Goal: Entertainment & Leisure: Browse casually

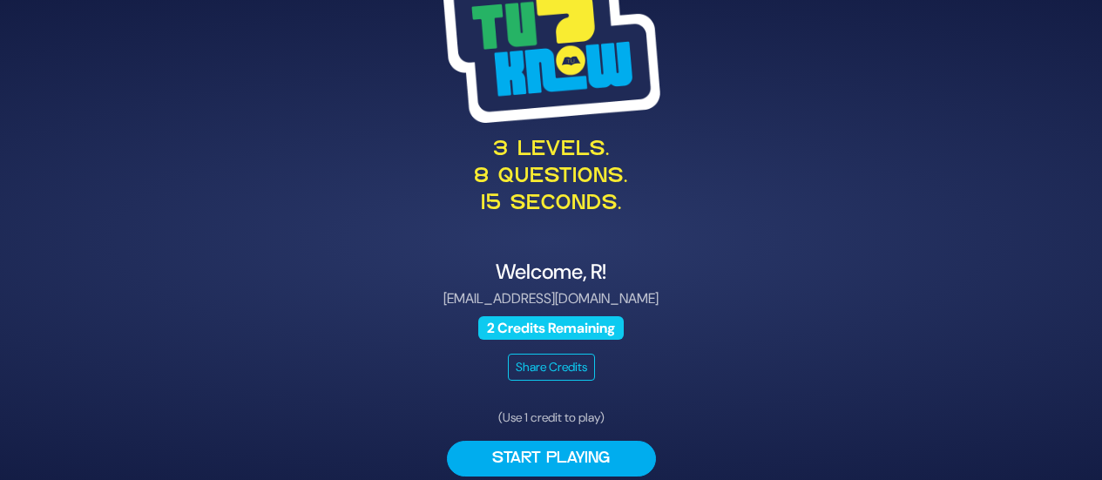
scroll to position [59, 0]
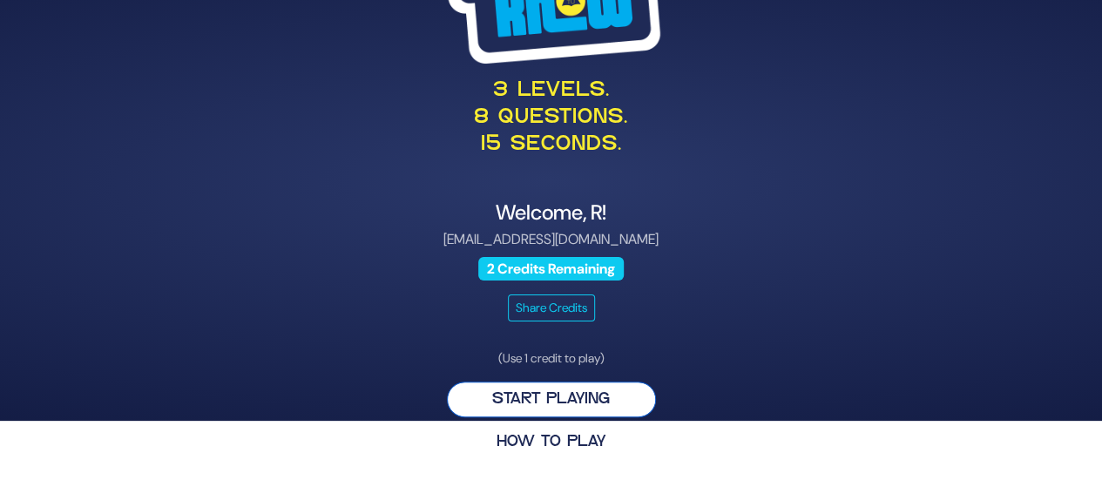
click at [517, 396] on button "Start Playing" at bounding box center [551, 399] width 209 height 36
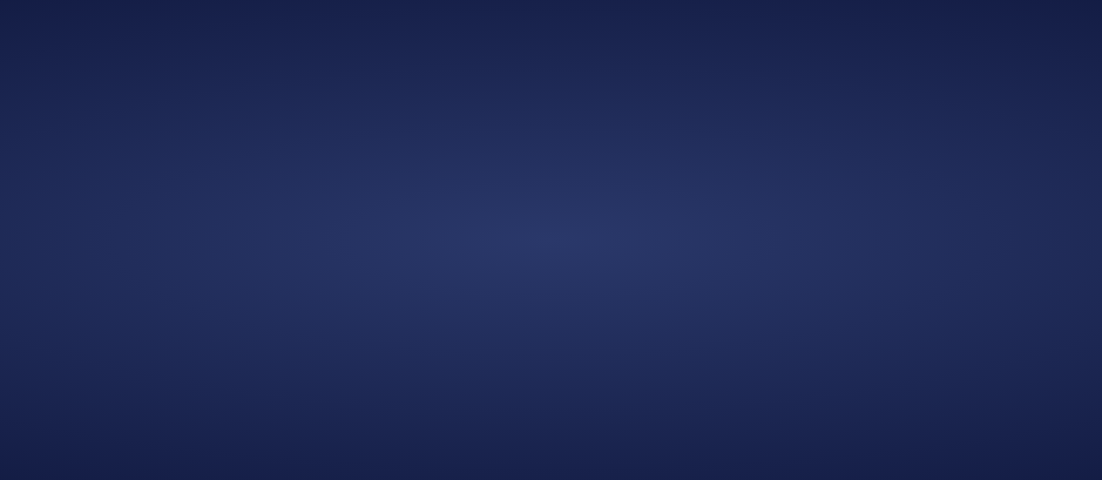
scroll to position [0, 0]
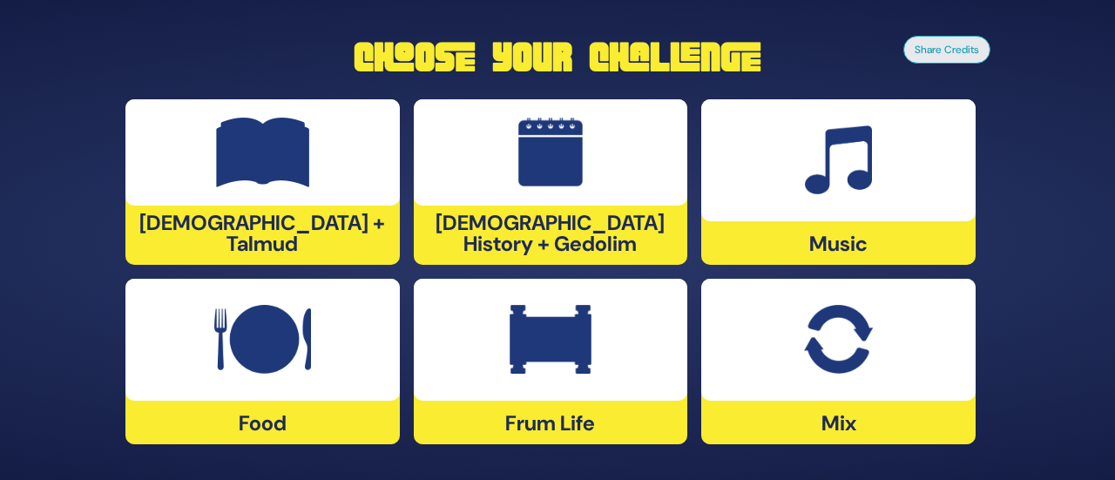
click at [290, 326] on img at bounding box center [262, 340] width 97 height 70
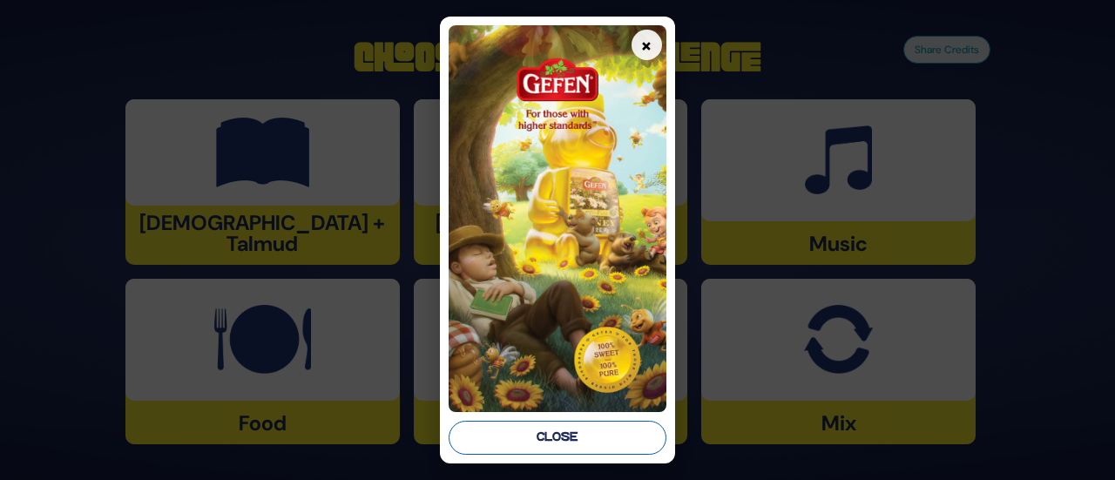
click at [547, 444] on button "Close" at bounding box center [557, 438] width 217 height 34
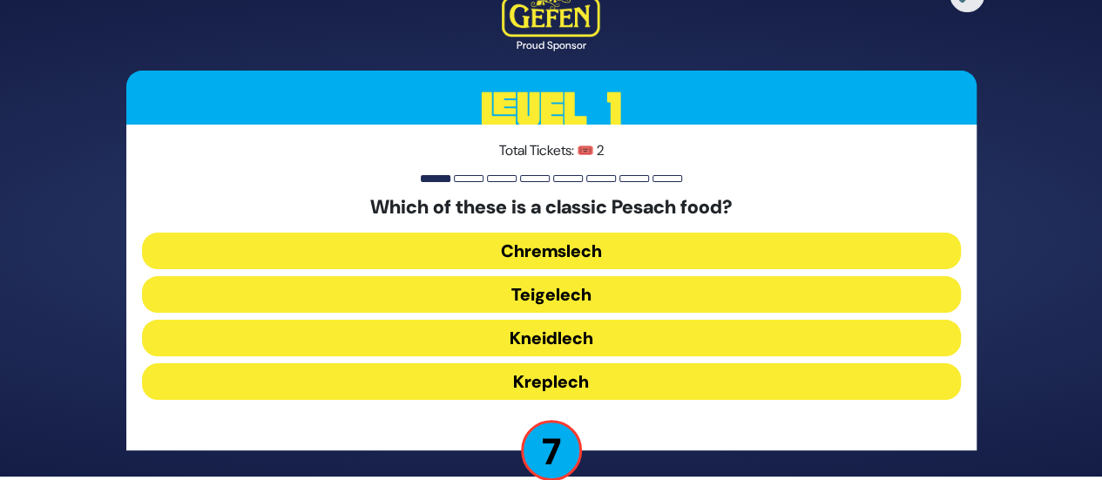
scroll to position [32, 0]
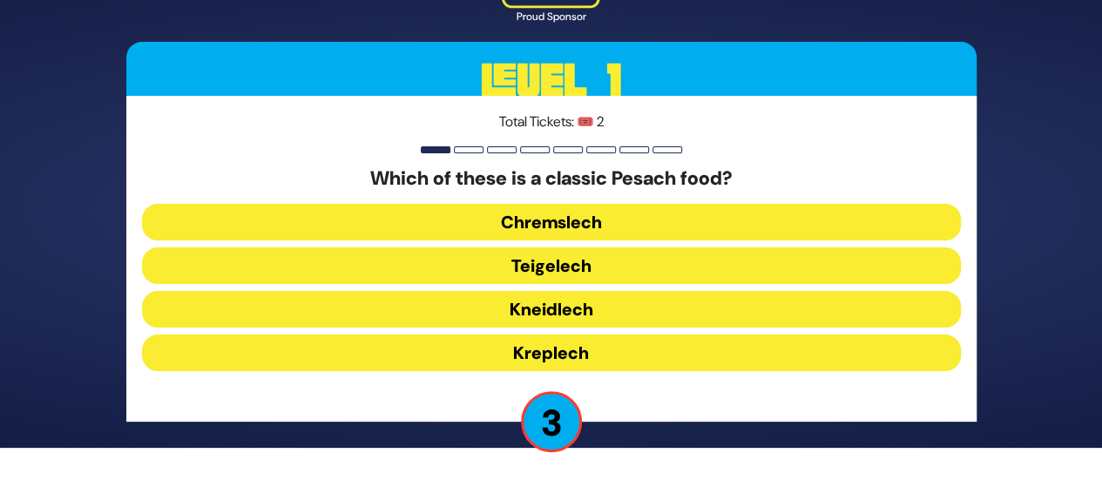
click at [549, 267] on button "Teigelech" at bounding box center [551, 265] width 819 height 37
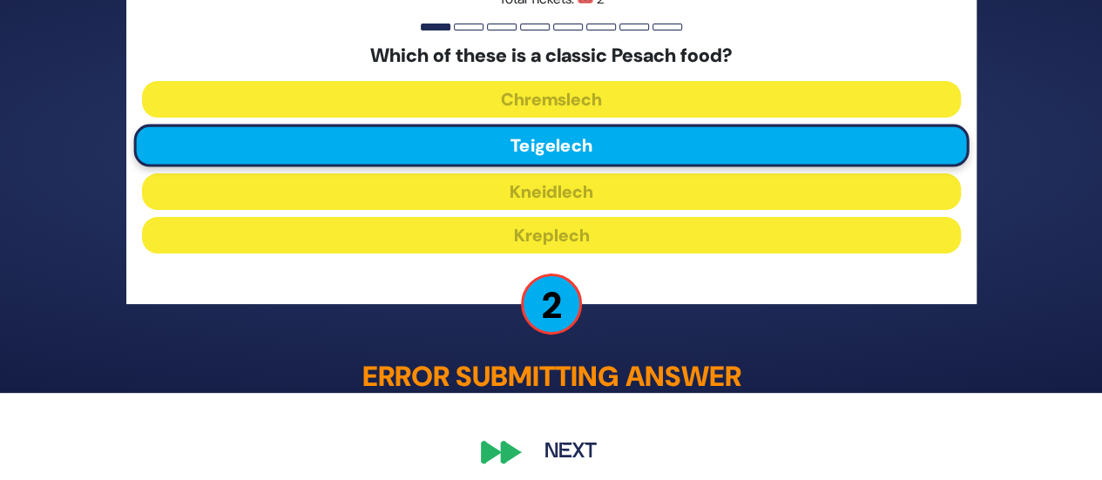
scroll to position [99, 0]
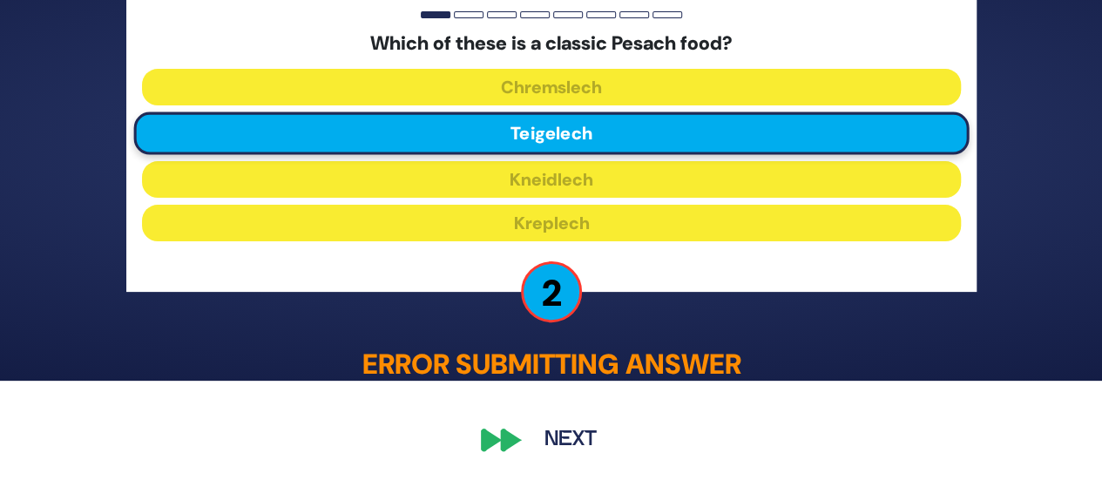
click at [584, 432] on button "Next" at bounding box center [570, 440] width 101 height 40
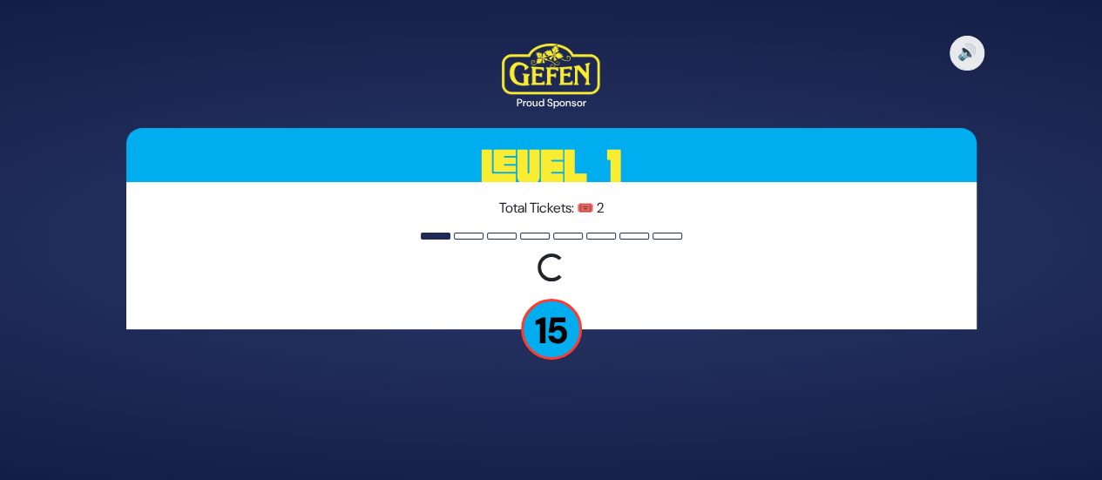
scroll to position [0, 0]
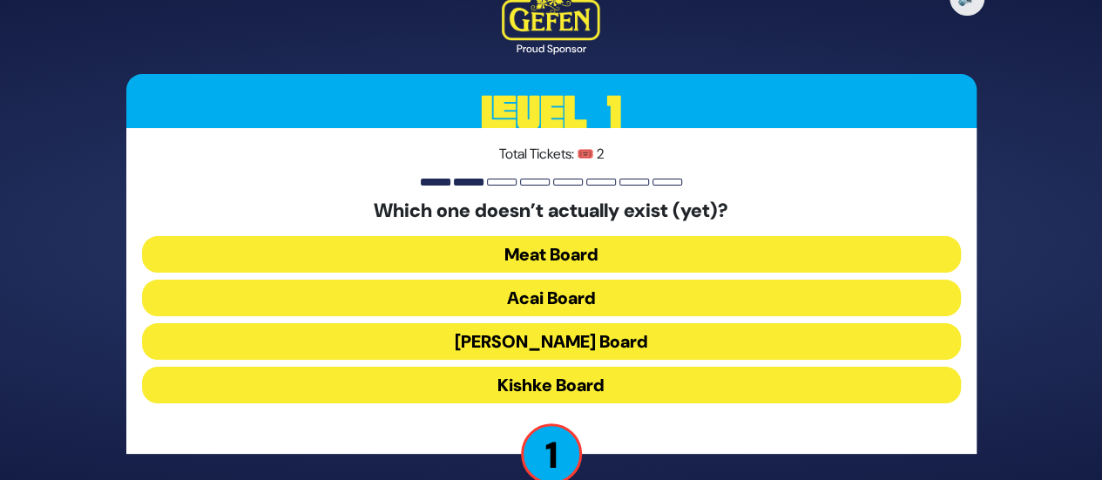
click at [499, 389] on button "Kishke Board" at bounding box center [551, 385] width 819 height 37
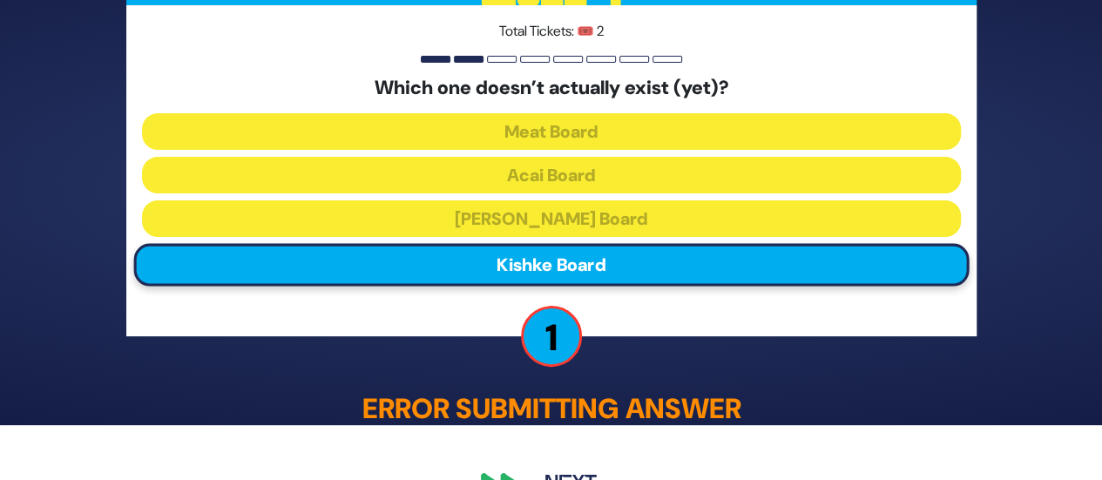
scroll to position [99, 0]
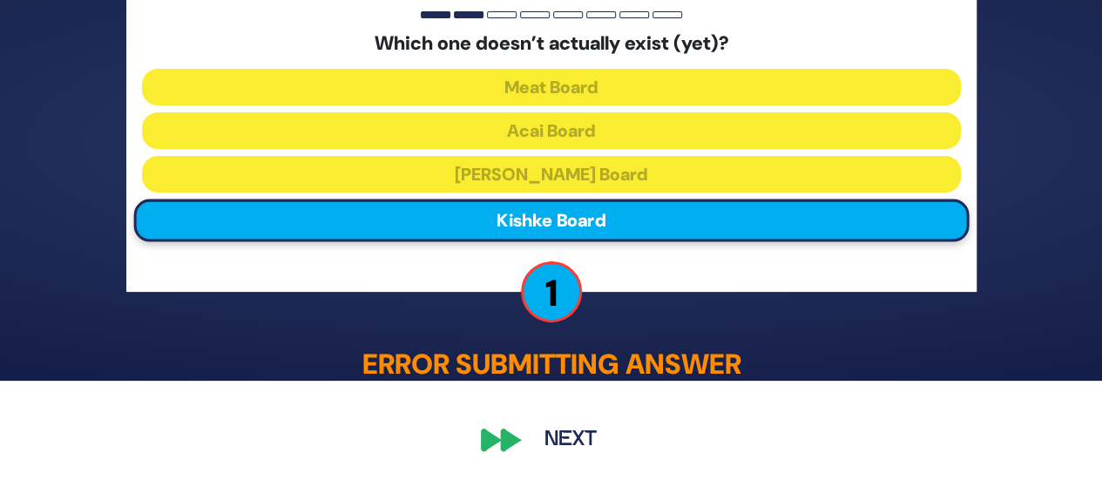
click at [572, 432] on button "Next" at bounding box center [570, 440] width 101 height 40
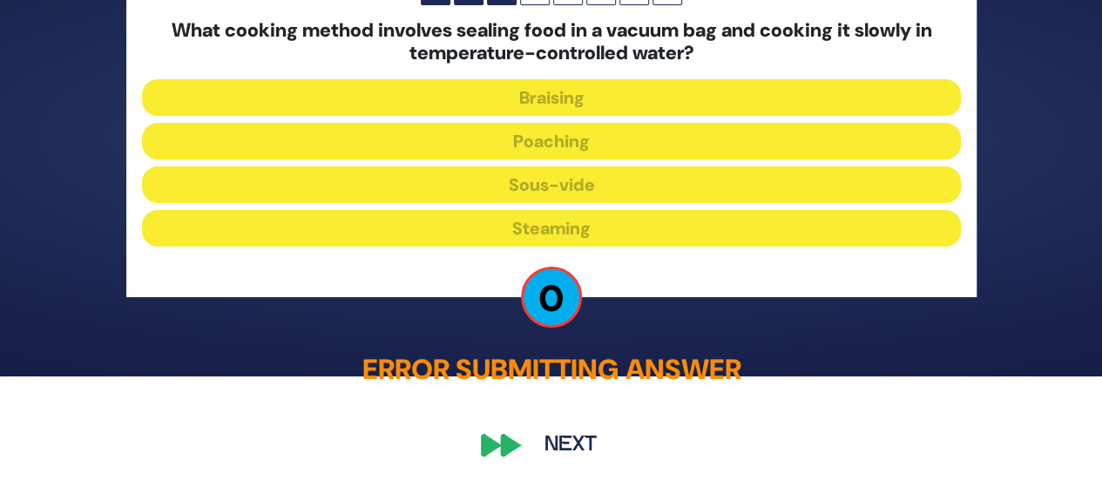
scroll to position [109, 0]
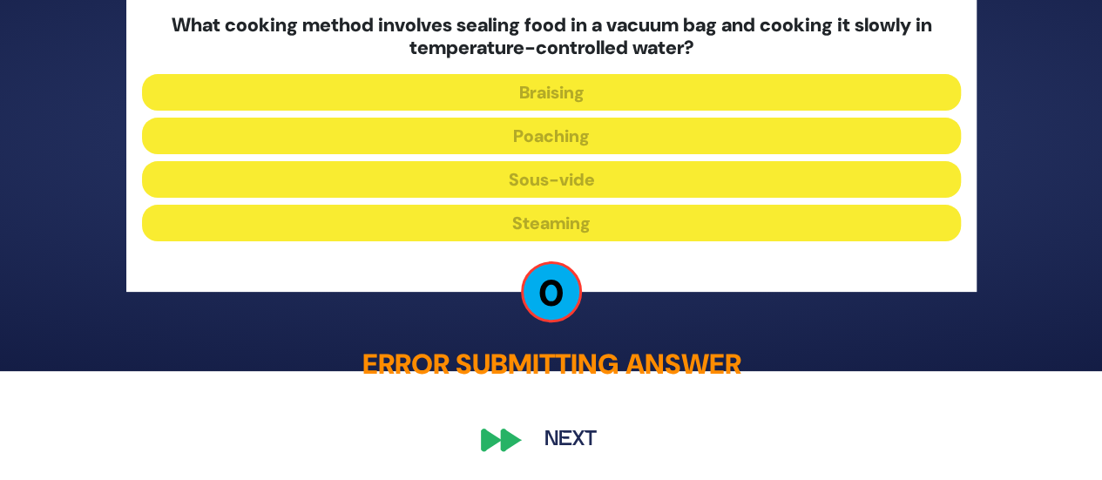
click at [552, 434] on button "Next" at bounding box center [570, 439] width 101 height 40
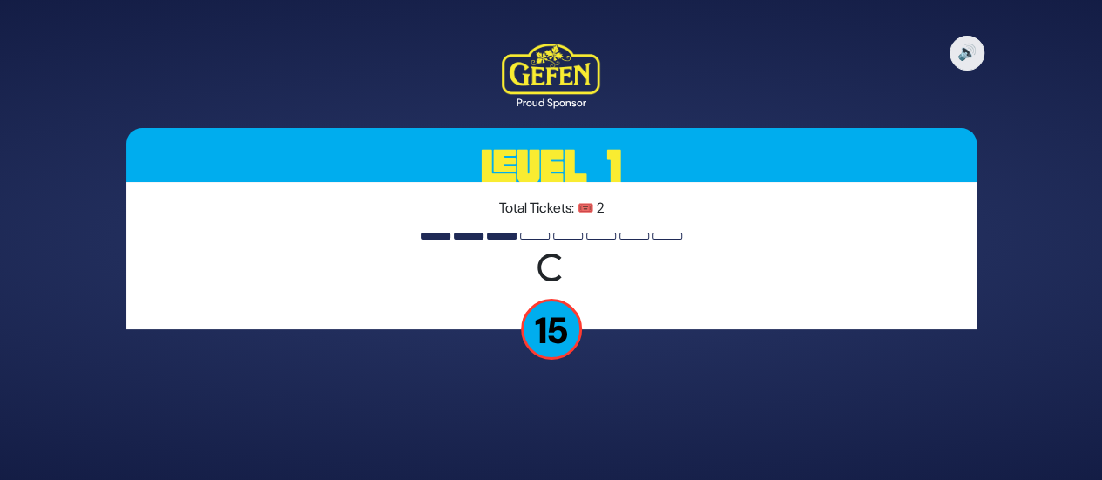
scroll to position [0, 0]
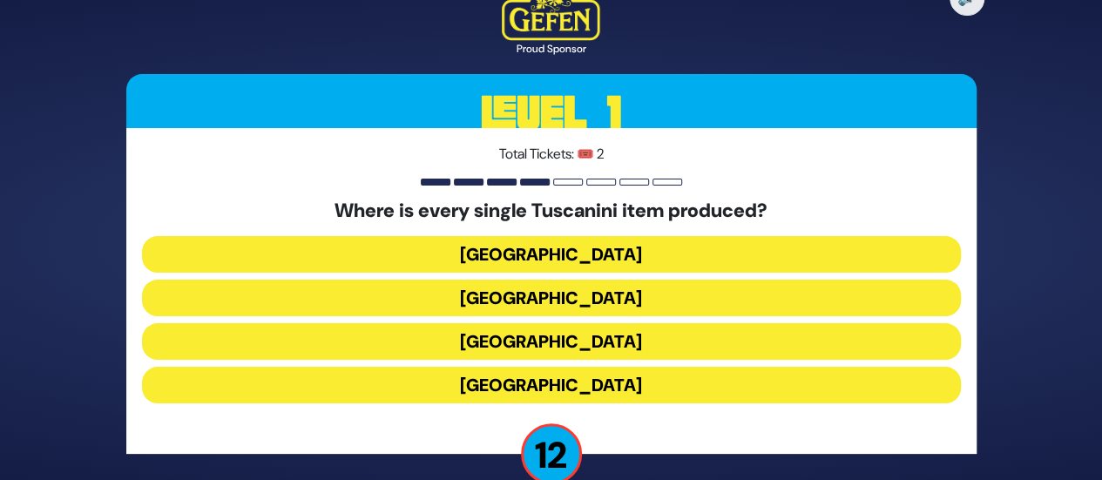
click at [568, 347] on button "[GEOGRAPHIC_DATA]" at bounding box center [551, 341] width 819 height 37
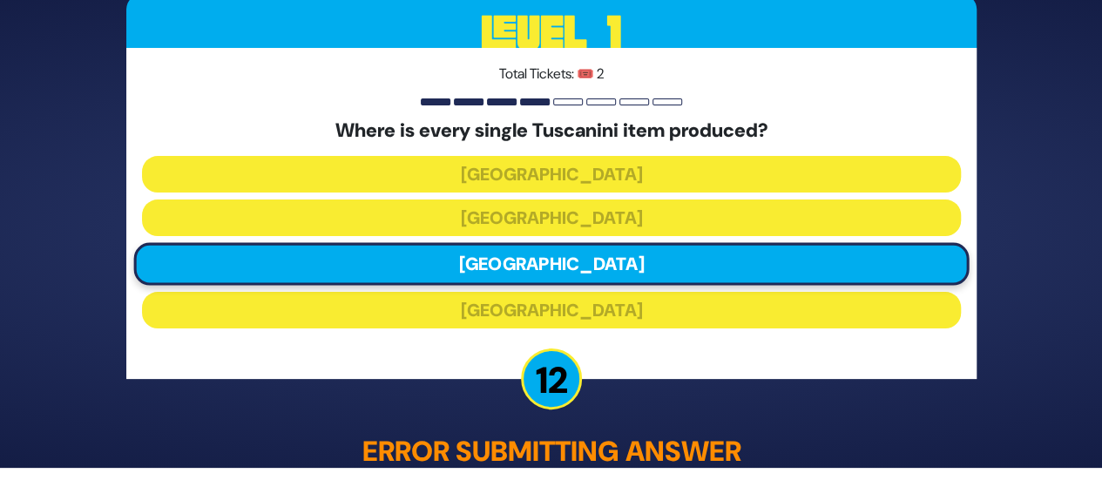
scroll to position [99, 0]
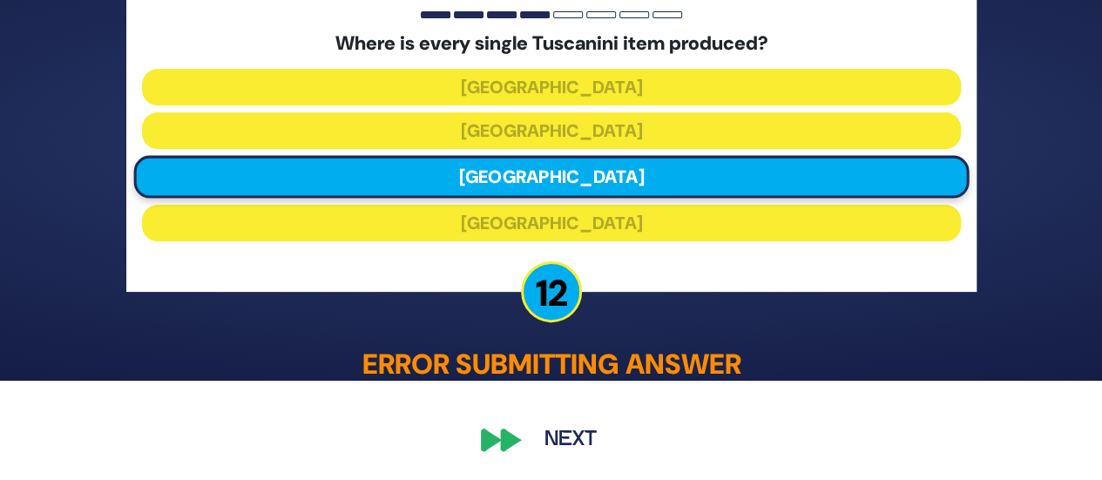
click at [573, 439] on button "Next" at bounding box center [570, 440] width 101 height 40
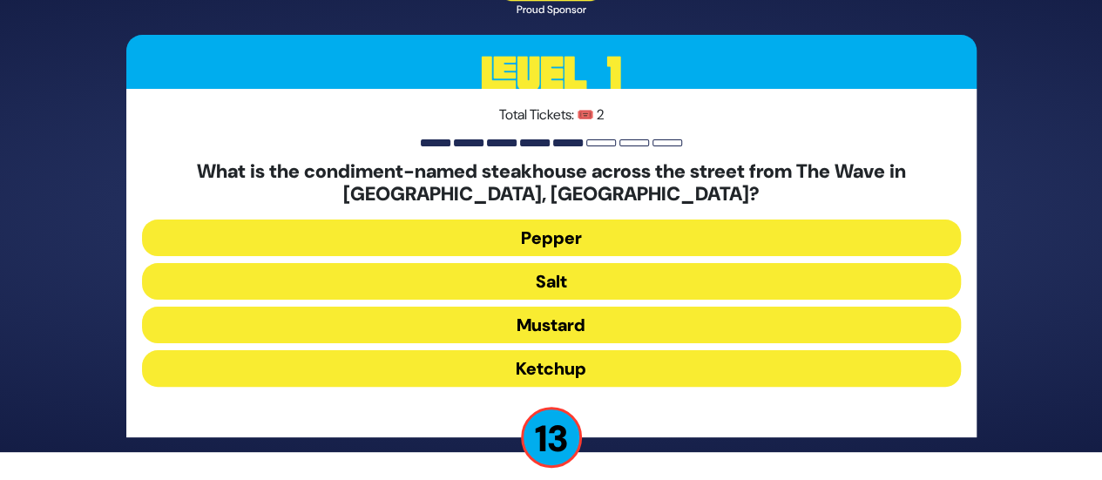
scroll to position [44, 0]
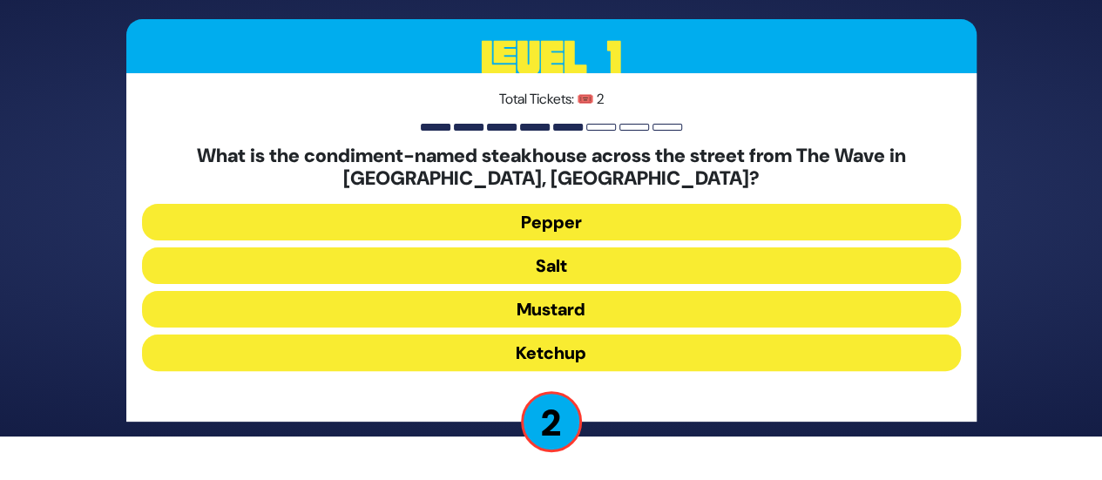
click at [579, 226] on button "Pepper" at bounding box center [551, 222] width 819 height 37
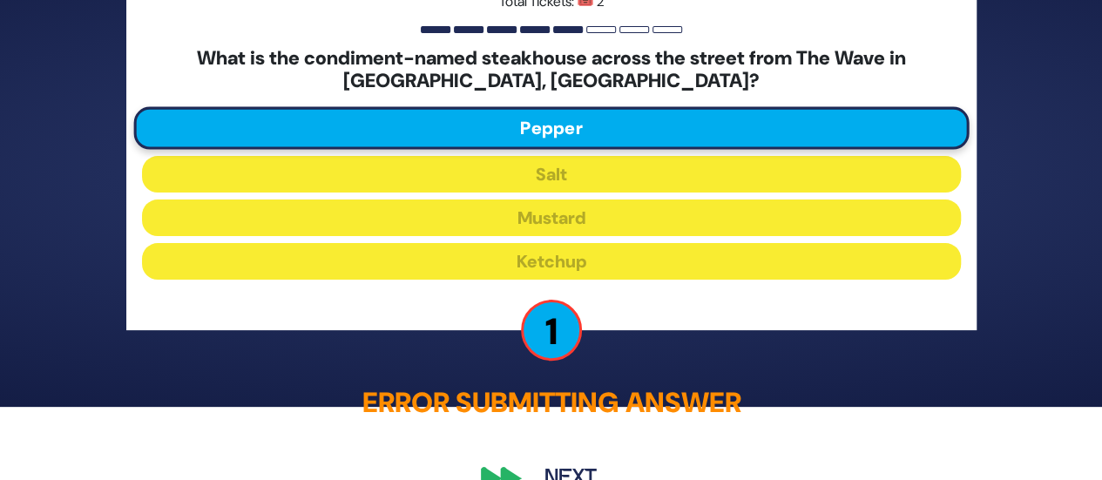
scroll to position [111, 0]
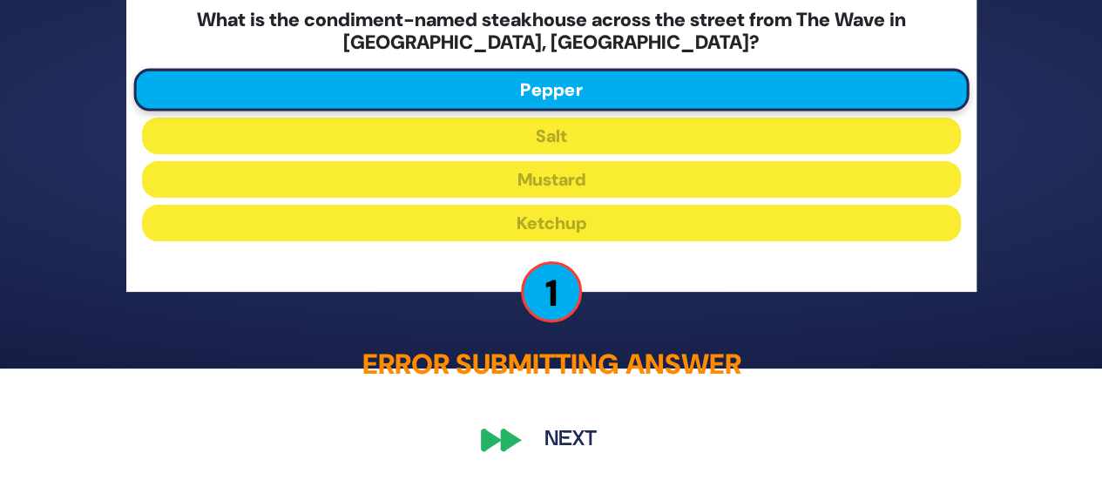
click at [578, 435] on button "Next" at bounding box center [570, 439] width 101 height 40
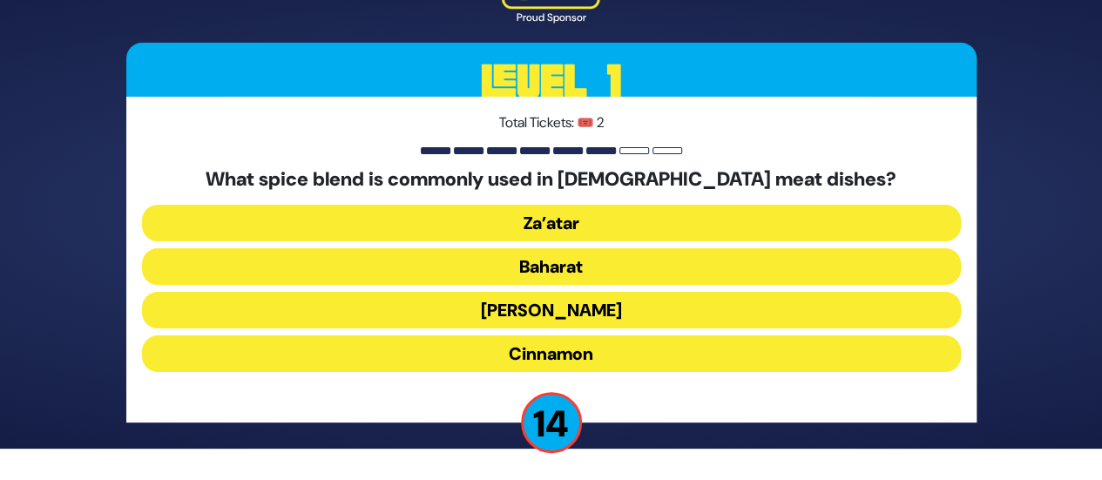
scroll to position [32, 0]
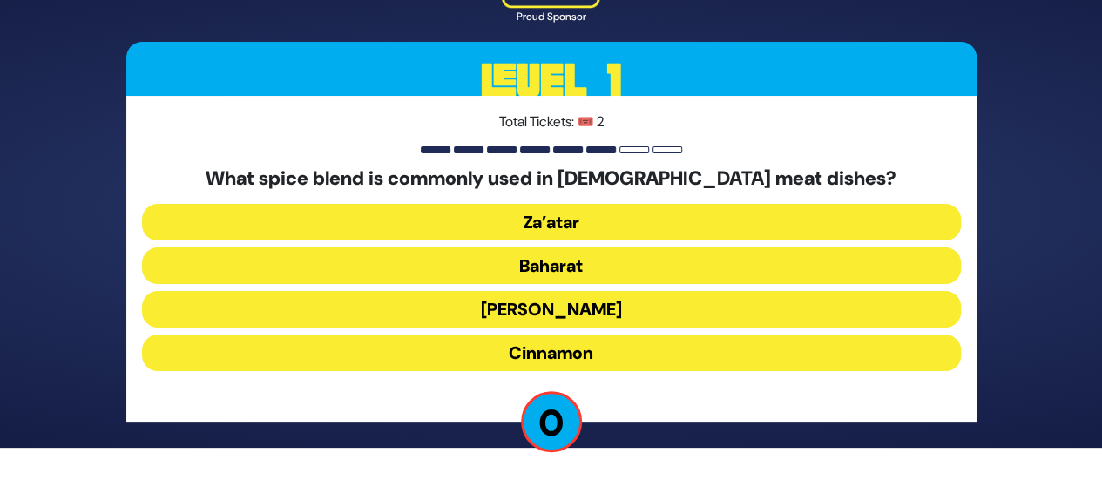
click at [557, 294] on button "[PERSON_NAME]" at bounding box center [551, 309] width 819 height 37
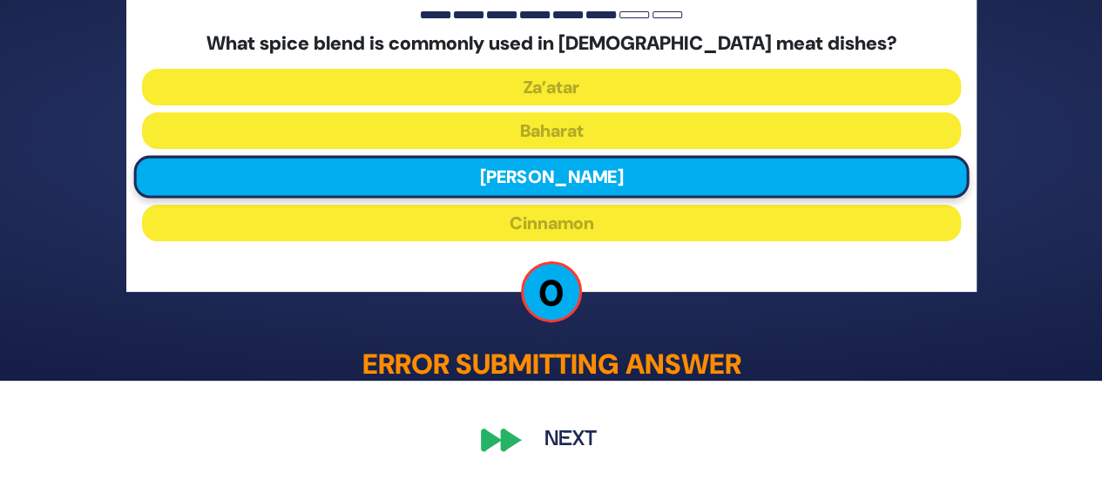
scroll to position [99, 0]
click at [566, 440] on button "Next" at bounding box center [570, 440] width 101 height 40
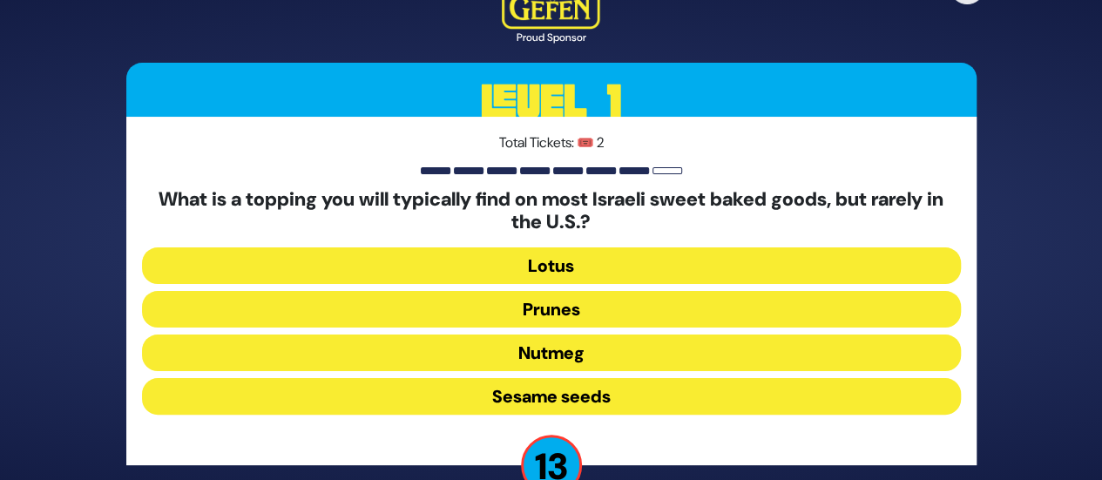
scroll to position [44, 0]
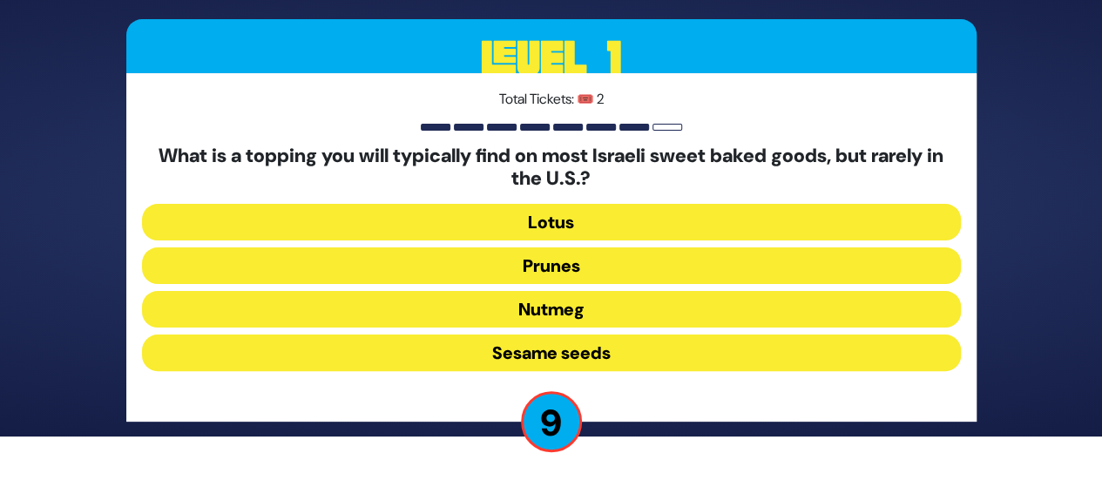
click at [563, 355] on button "Sesame seeds" at bounding box center [551, 352] width 819 height 37
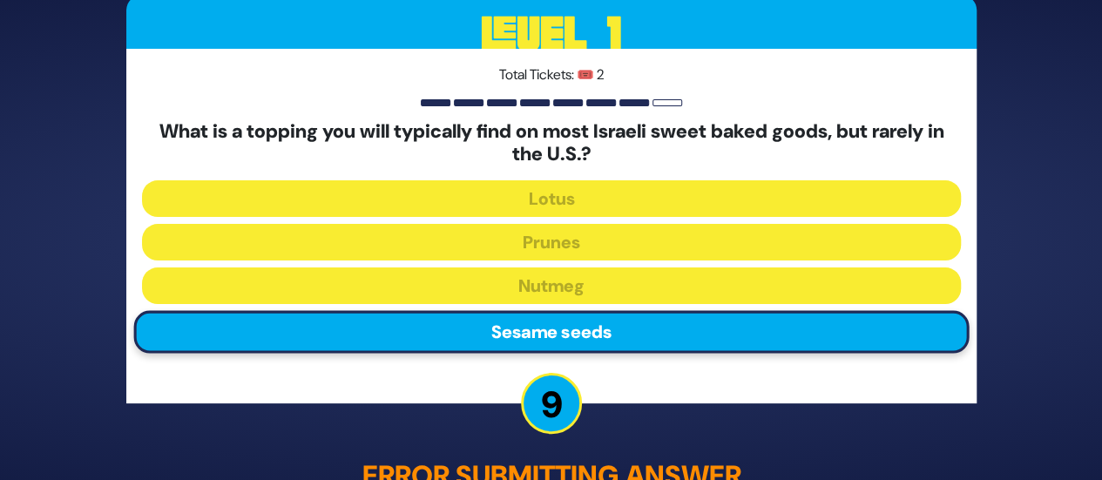
scroll to position [87, 0]
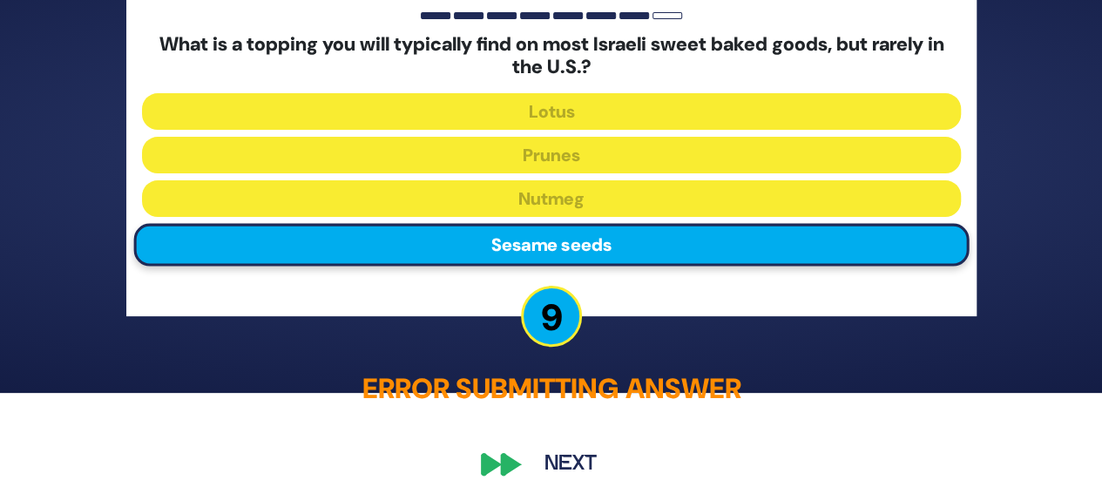
click at [556, 473] on button "Next" at bounding box center [570, 463] width 101 height 40
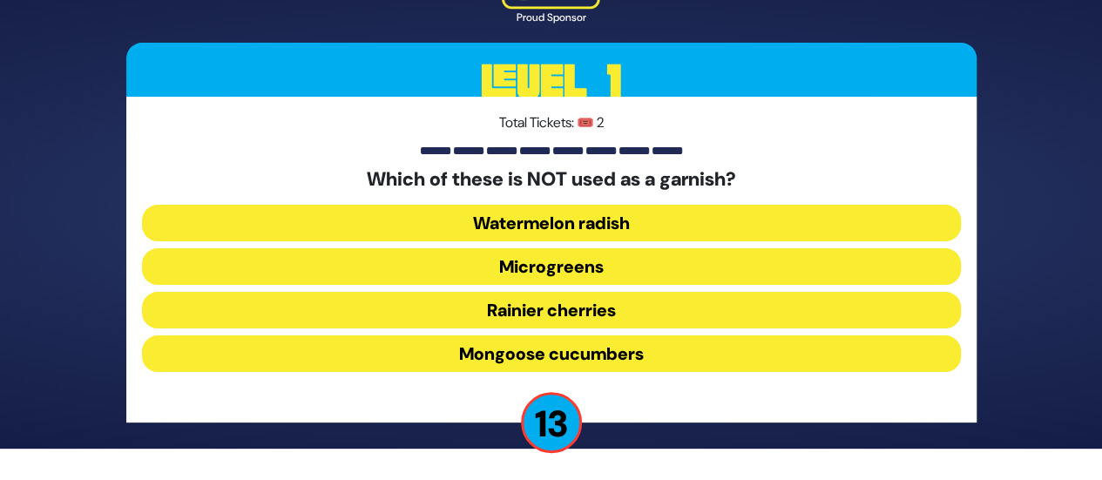
scroll to position [32, 0]
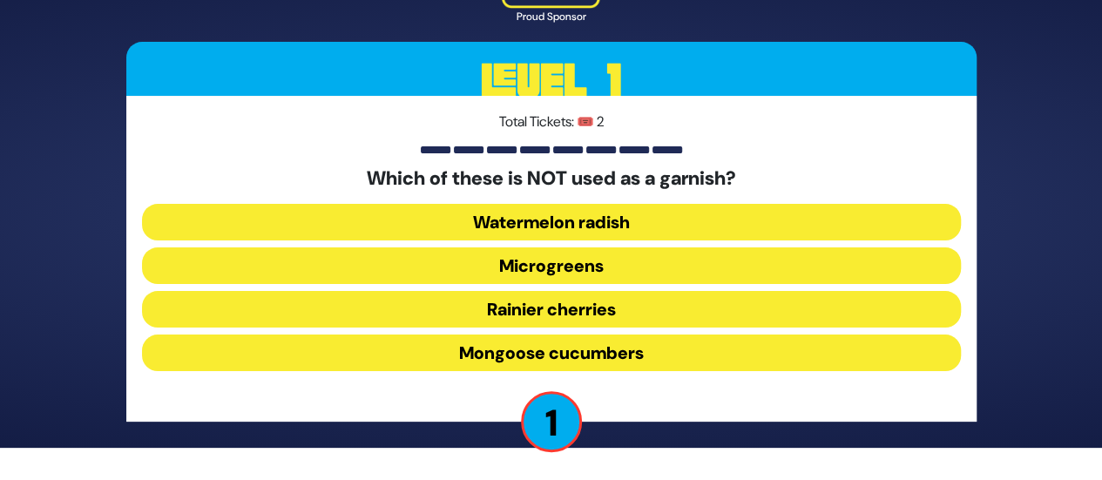
click at [545, 217] on button "Watermelon radish" at bounding box center [551, 222] width 819 height 37
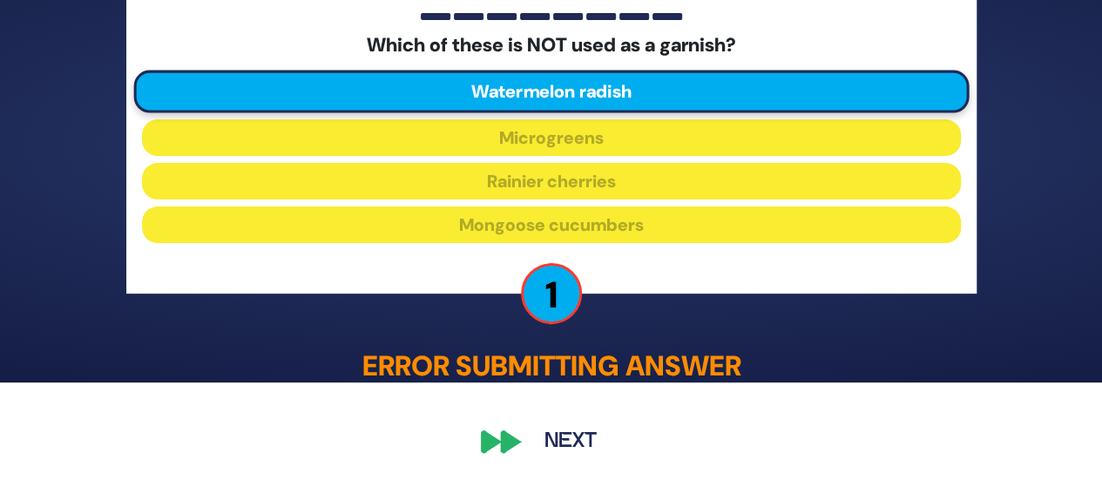
scroll to position [99, 0]
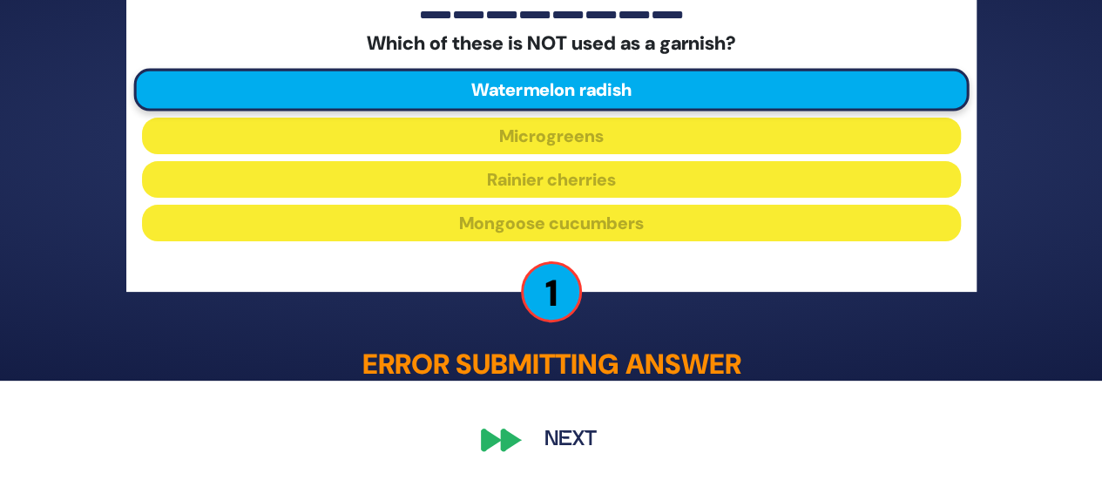
click at [566, 446] on button "Next" at bounding box center [570, 440] width 101 height 40
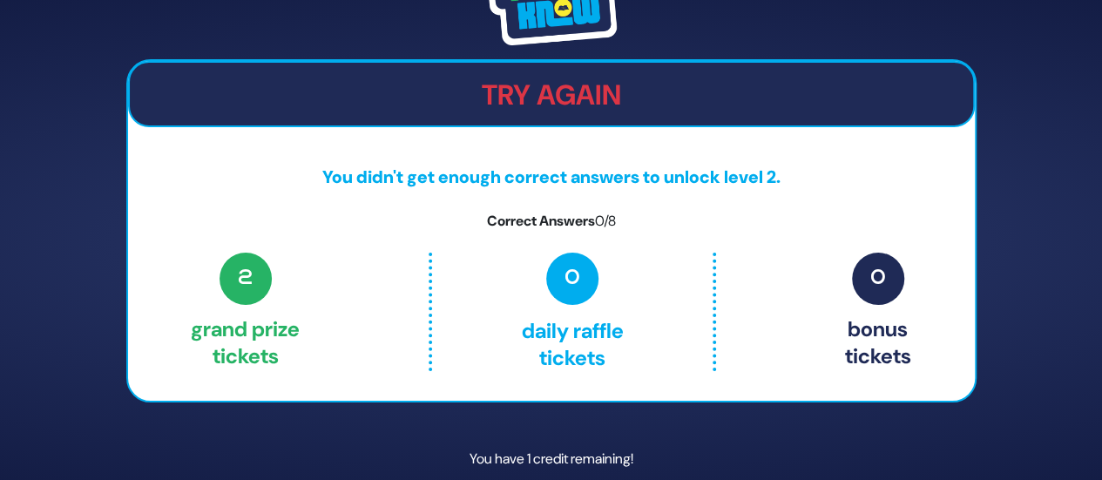
scroll to position [73, 0]
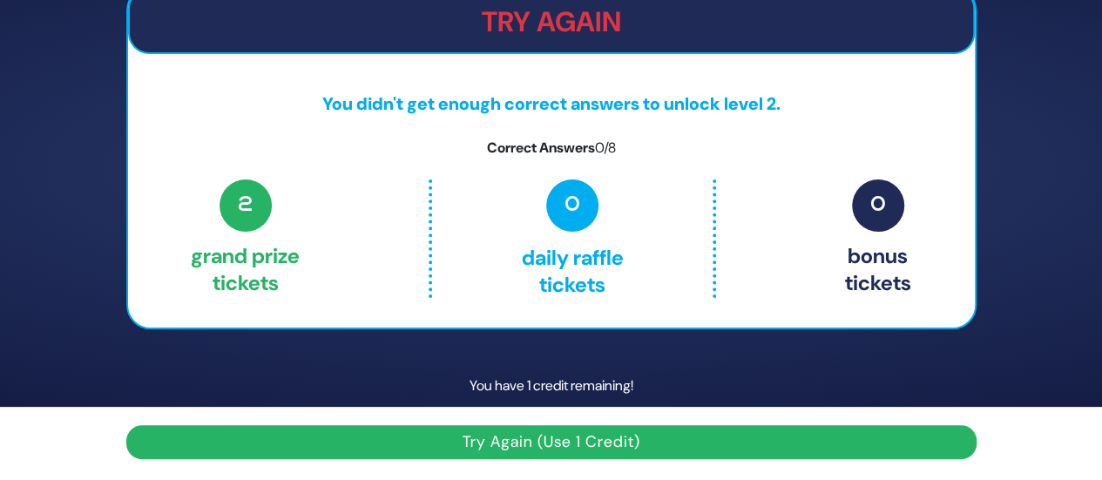
click at [411, 438] on button "Try Again (Use 1 Credit)" at bounding box center [551, 442] width 850 height 34
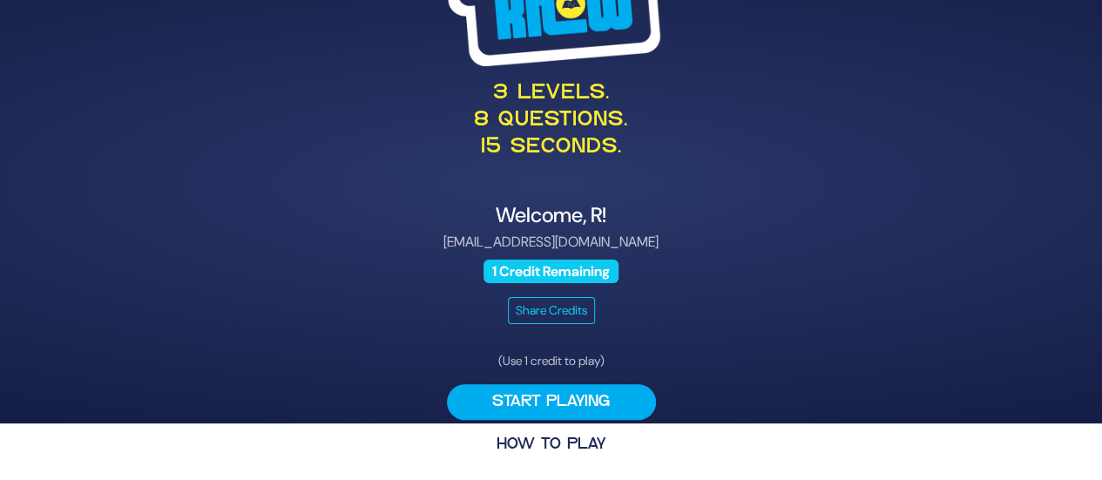
scroll to position [59, 0]
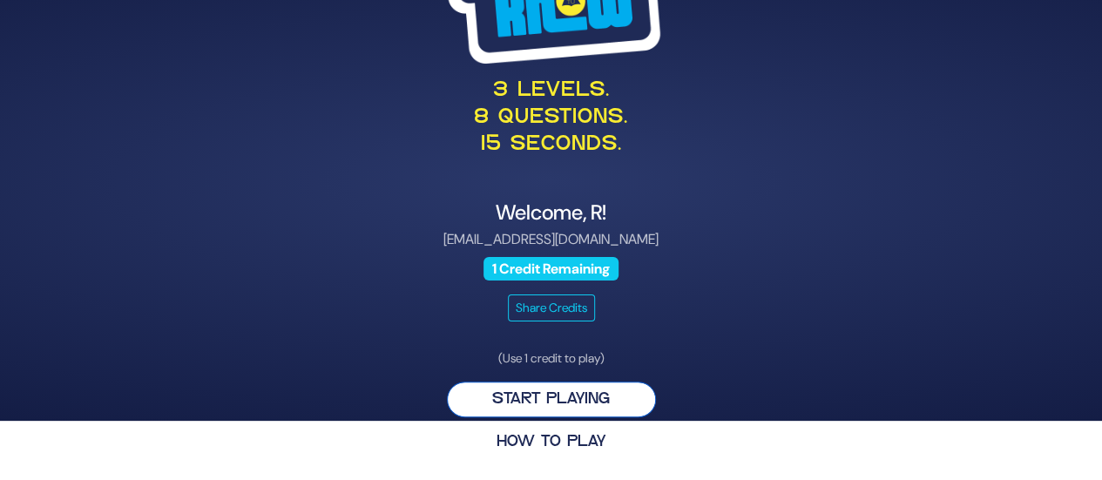
click at [473, 398] on button "Start Playing" at bounding box center [551, 399] width 209 height 36
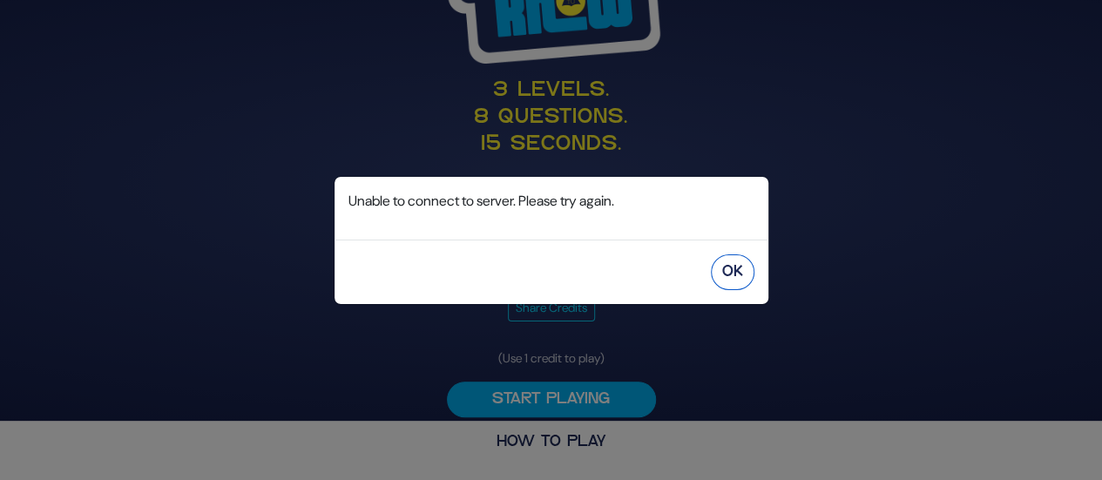
click at [744, 270] on button "OK" at bounding box center [733, 272] width 44 height 36
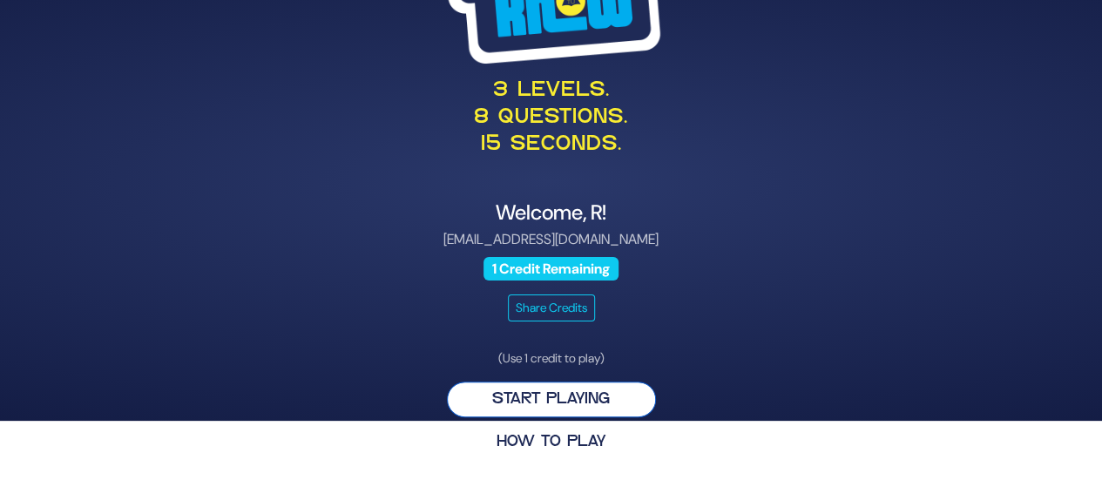
click at [583, 400] on button "Start Playing" at bounding box center [551, 399] width 209 height 36
